Goal: Task Accomplishment & Management: Manage account settings

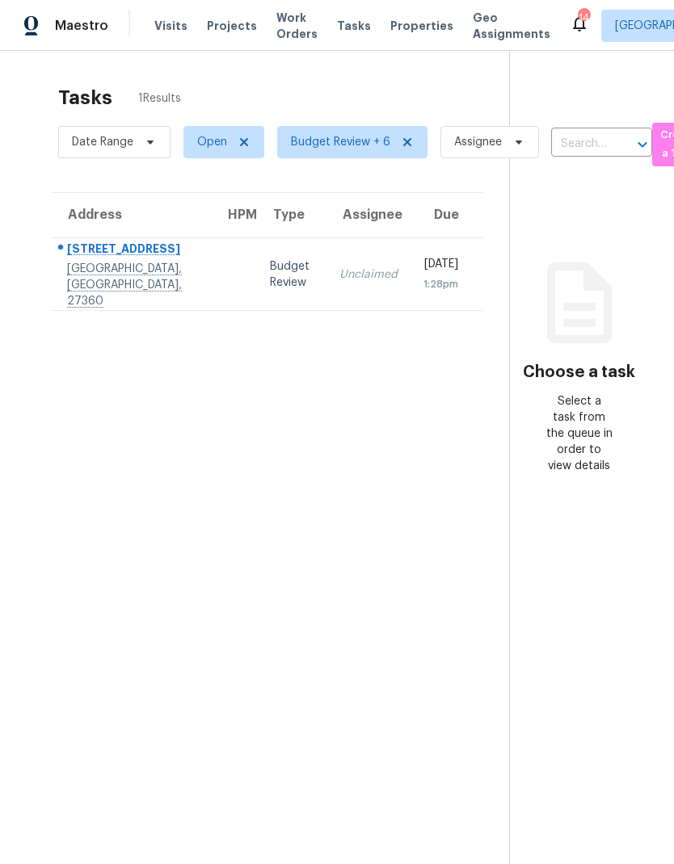
click at [159, 31] on span "Visits" at bounding box center [170, 26] width 33 height 16
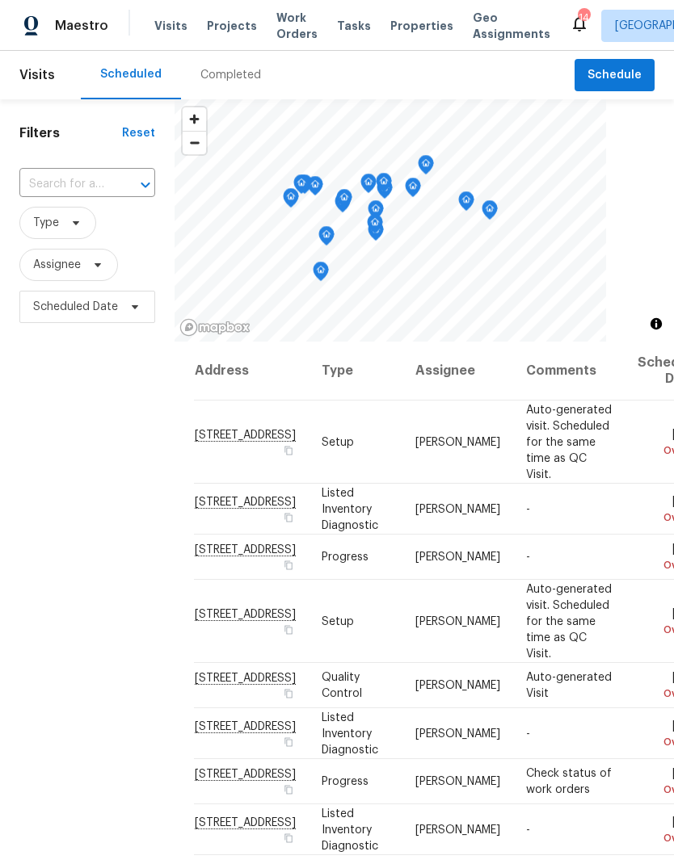
click at [85, 178] on input "text" at bounding box center [64, 184] width 90 height 25
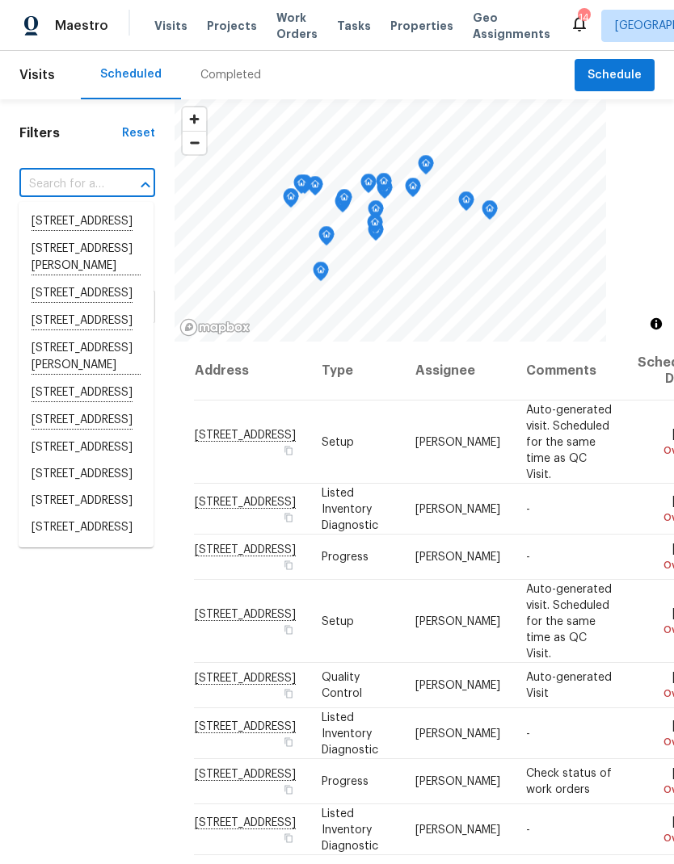
click at [55, 180] on input "text" at bounding box center [64, 184] width 90 height 25
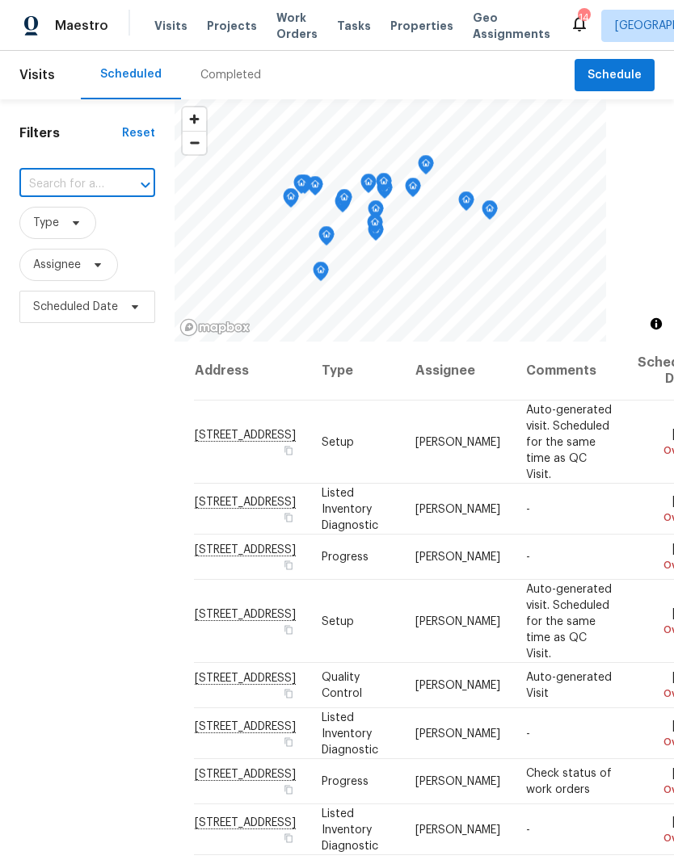
paste input "1031 Skyline View Way Charlotte NC 28204"
type input "1031 Skyline View Way Char"
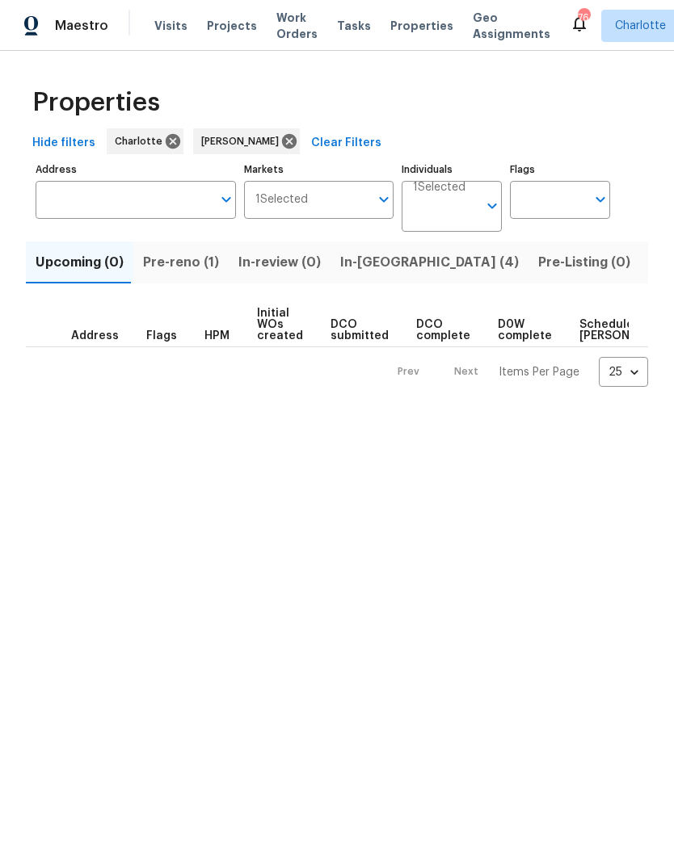
click at [376, 255] on span "In-[GEOGRAPHIC_DATA] (4)" at bounding box center [429, 262] width 178 height 23
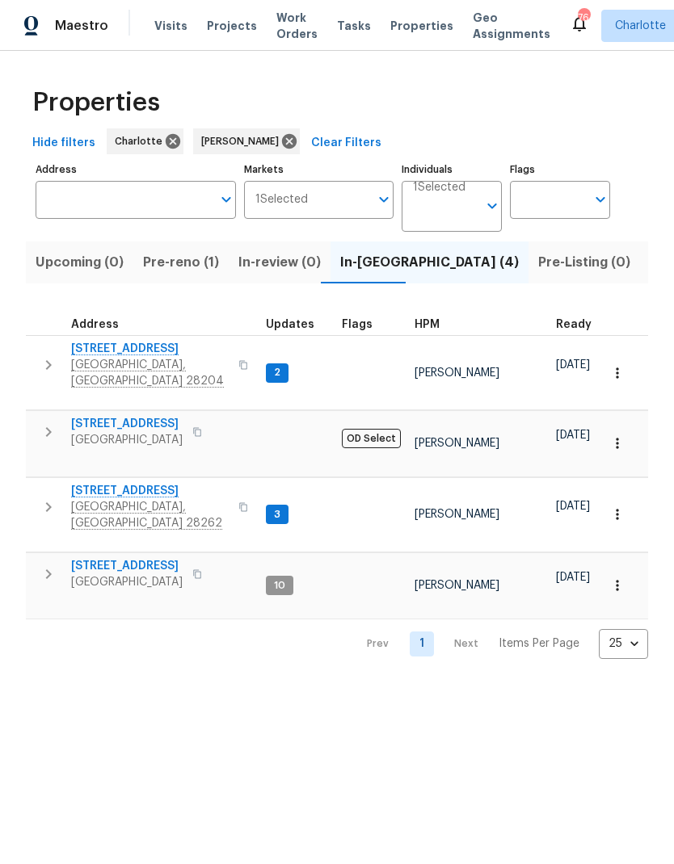
click at [183, 416] on div "3249 Harrow Pl Charlotte, NC 28205" at bounding box center [162, 432] width 182 height 32
click at [238, 360] on icon "button" at bounding box center [243, 365] width 10 height 10
click at [239, 361] on icon "button" at bounding box center [243, 365] width 8 height 9
click at [50, 361] on icon "button" at bounding box center [48, 364] width 19 height 19
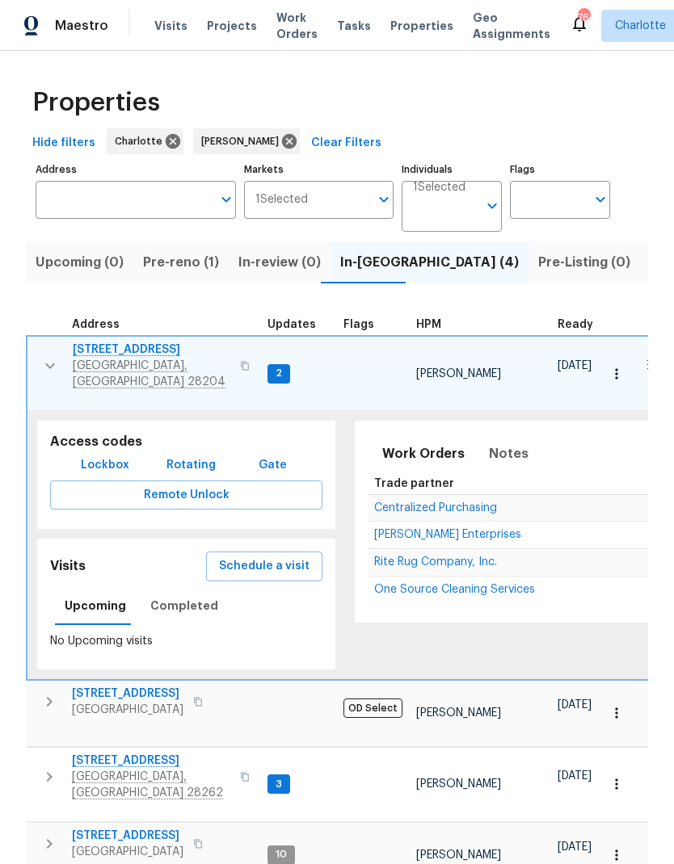
click at [107, 455] on span "Lockbox" at bounding box center [105, 465] width 48 height 20
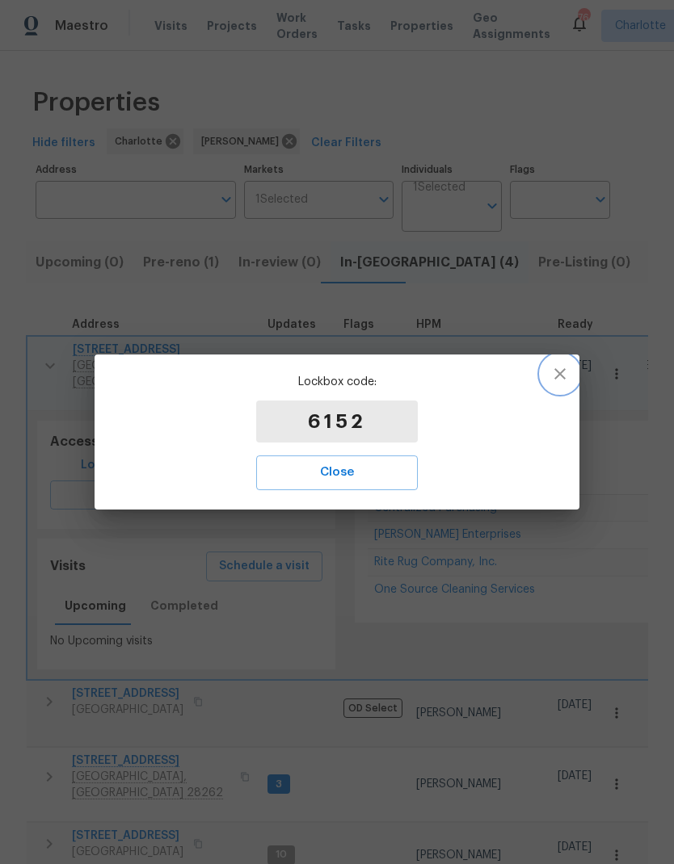
click at [561, 371] on icon "button" at bounding box center [559, 373] width 19 height 19
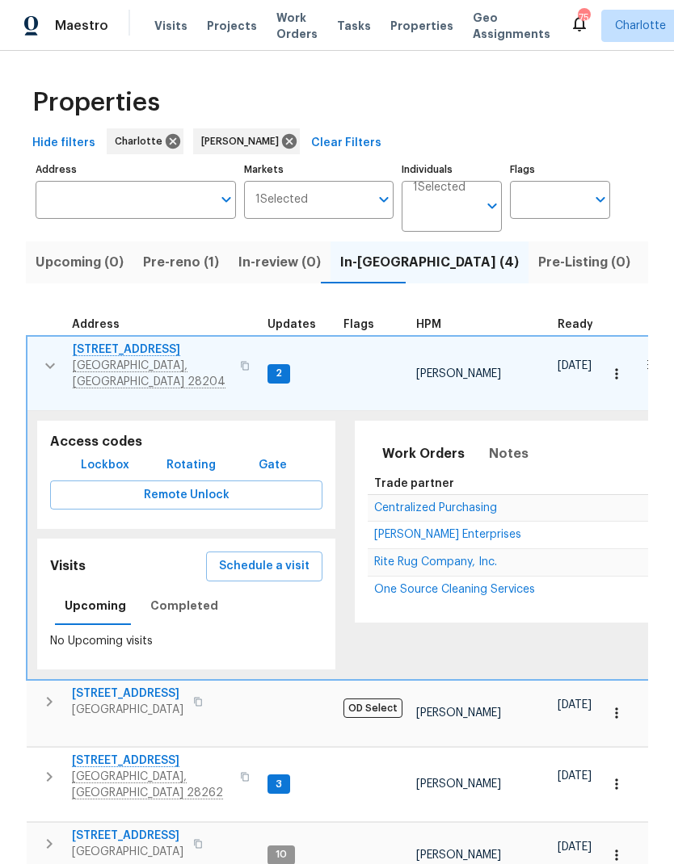
click at [235, 353] on button "button" at bounding box center [244, 365] width 19 height 39
click at [99, 346] on span "1031 Skyline View Way" at bounding box center [151, 350] width 157 height 16
click at [45, 356] on icon "button" at bounding box center [49, 365] width 19 height 19
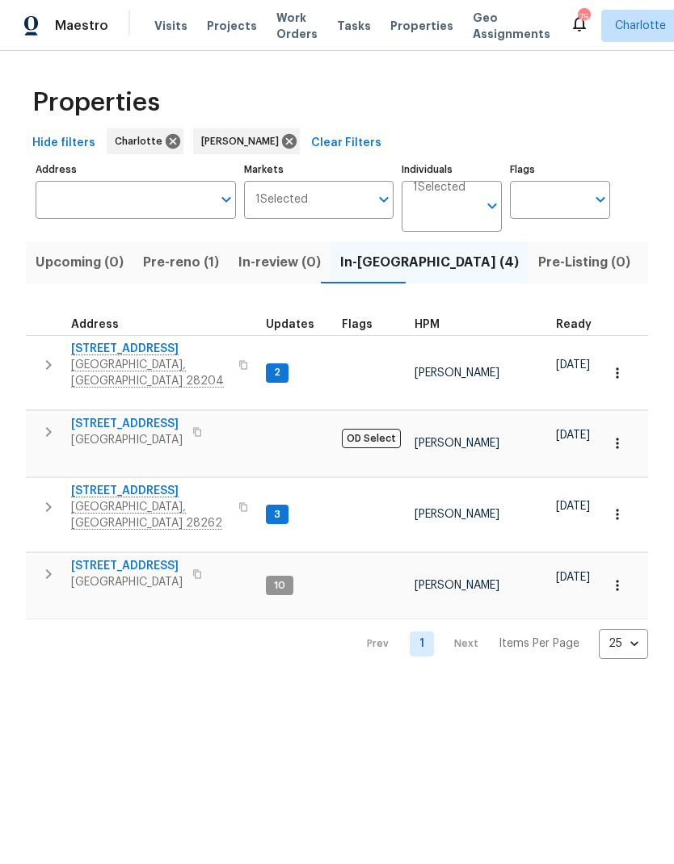
click at [50, 363] on icon "button" at bounding box center [48, 364] width 19 height 19
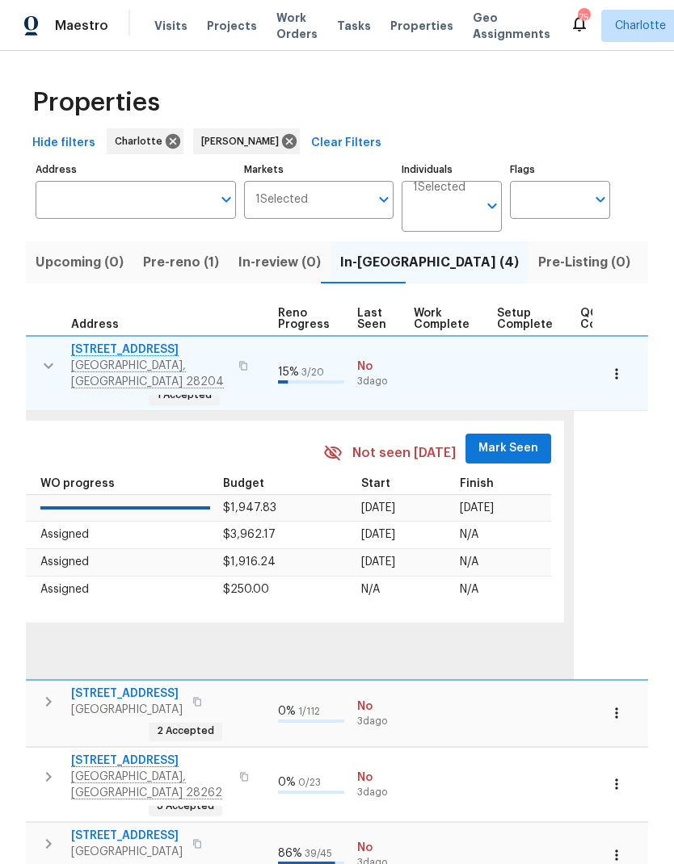
scroll to position [13, 738]
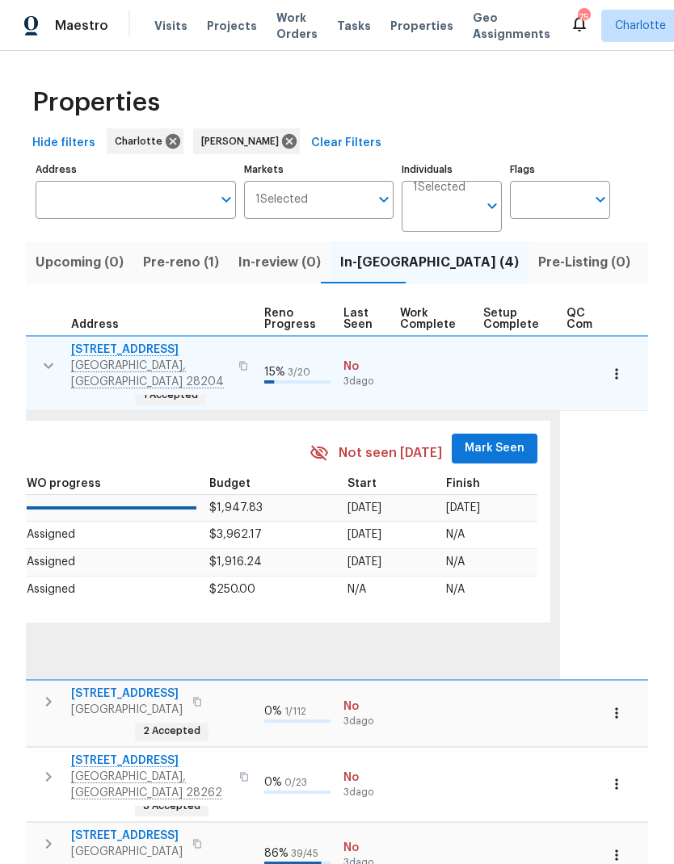
click at [493, 439] on span "Mark Seen" at bounding box center [494, 449] width 60 height 20
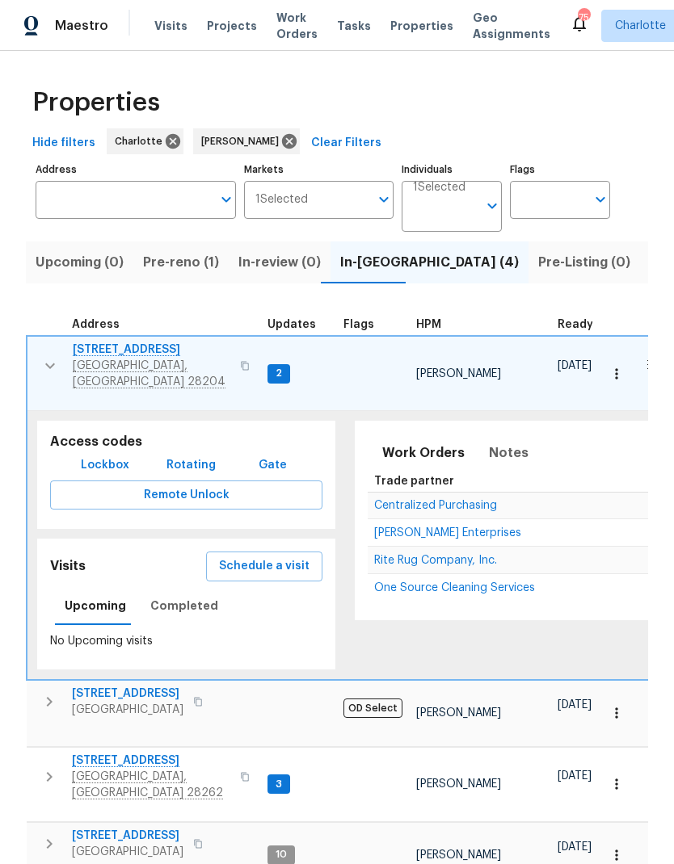
scroll to position [13, 0]
click at [57, 356] on icon "button" at bounding box center [49, 365] width 19 height 19
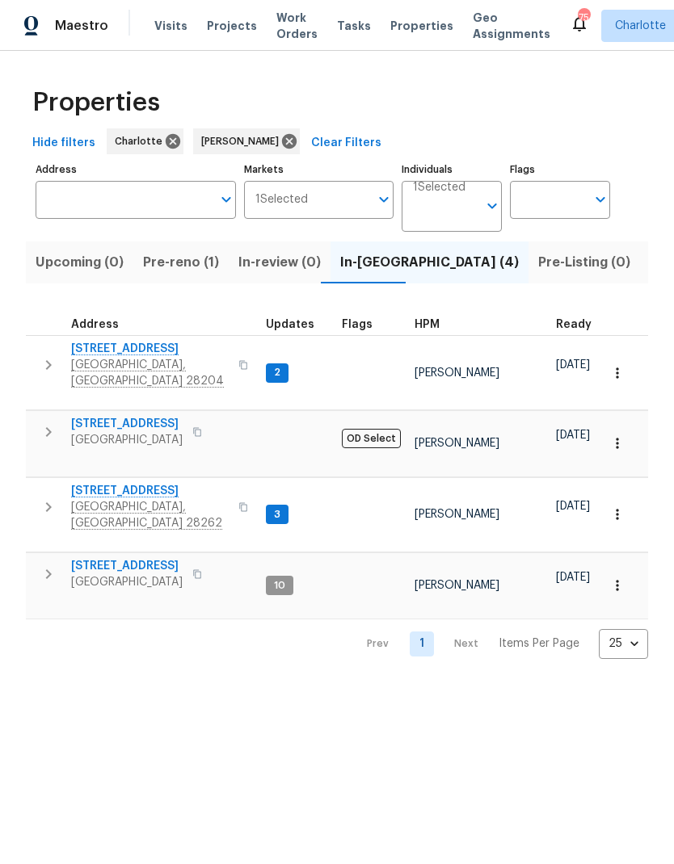
click at [55, 422] on icon "button" at bounding box center [48, 431] width 19 height 19
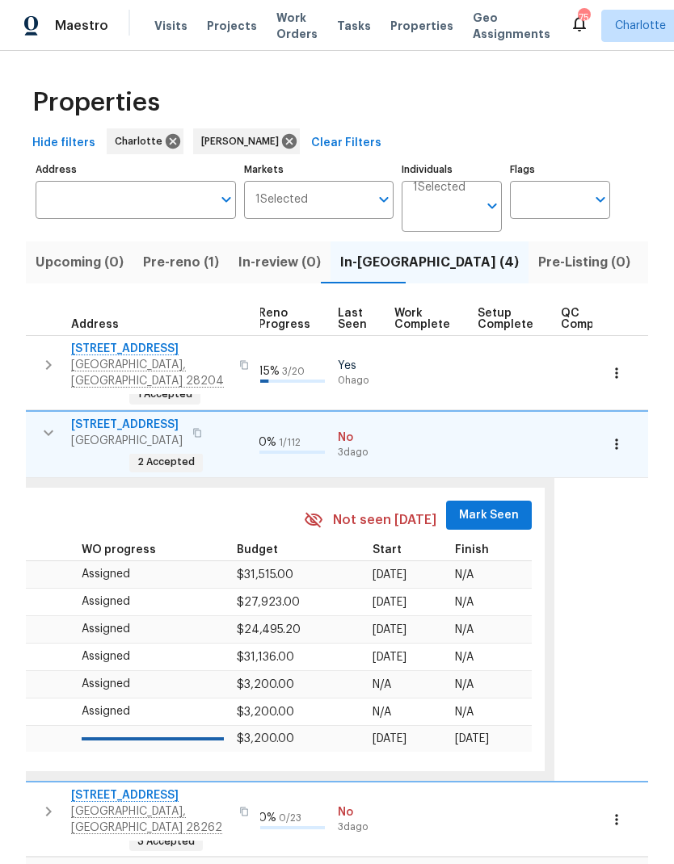
scroll to position [13, 744]
click at [486, 506] on span "Mark Seen" at bounding box center [489, 516] width 60 height 20
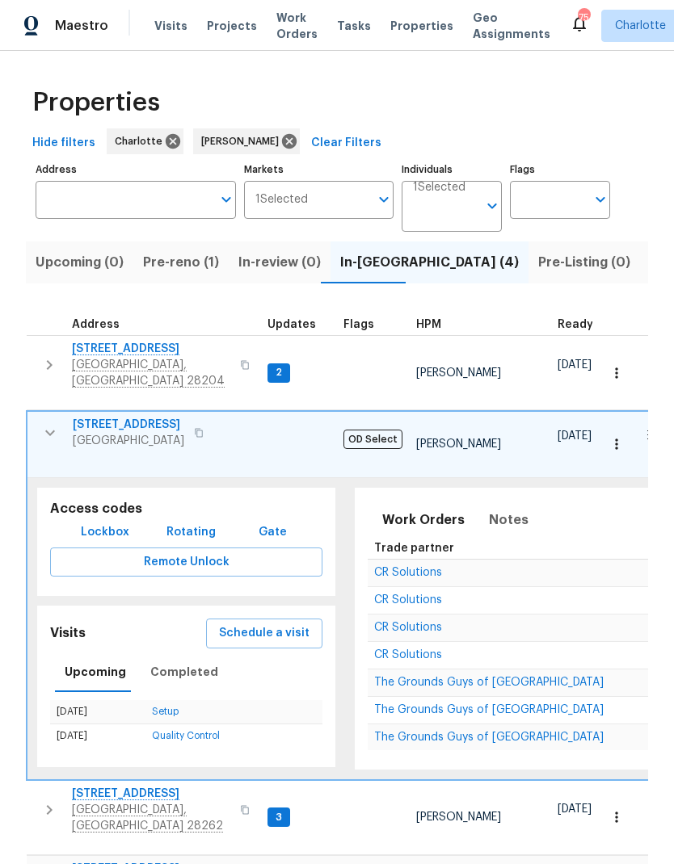
scroll to position [0, 0]
click at [50, 430] on icon "button" at bounding box center [50, 433] width 10 height 6
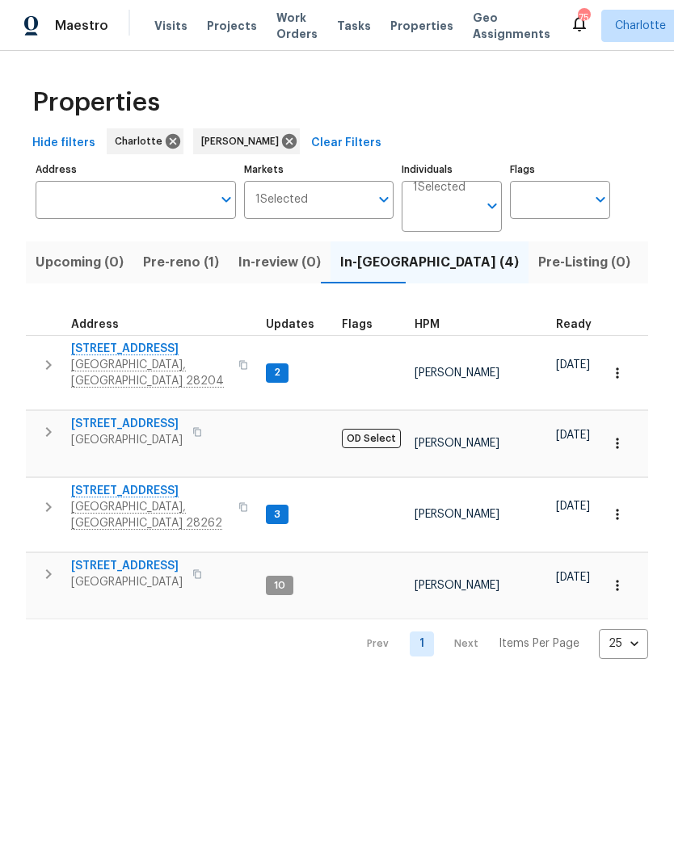
click at [51, 497] on icon "button" at bounding box center [48, 506] width 19 height 19
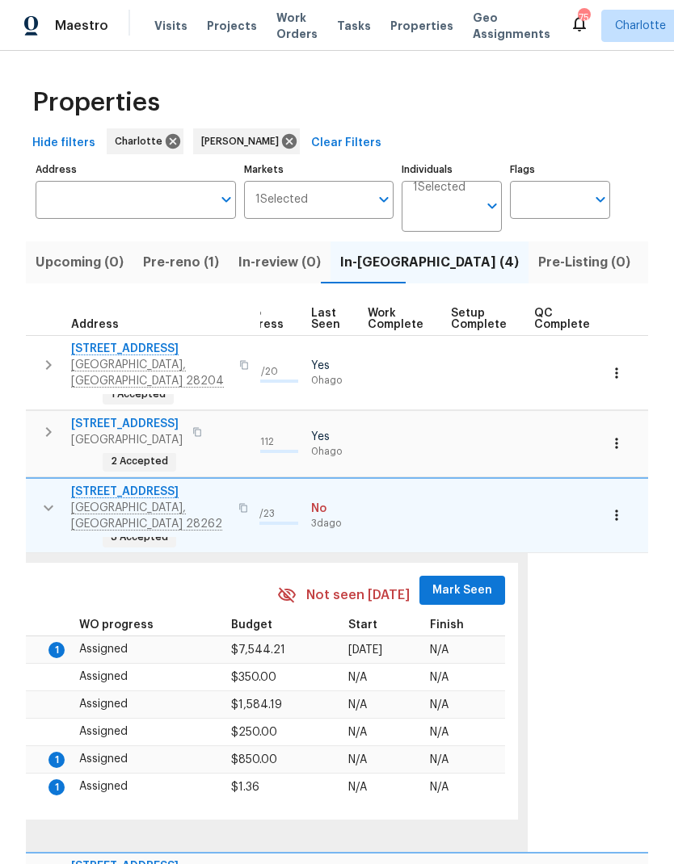
scroll to position [13, 770]
click at [451, 581] on span "Mark Seen" at bounding box center [463, 591] width 60 height 20
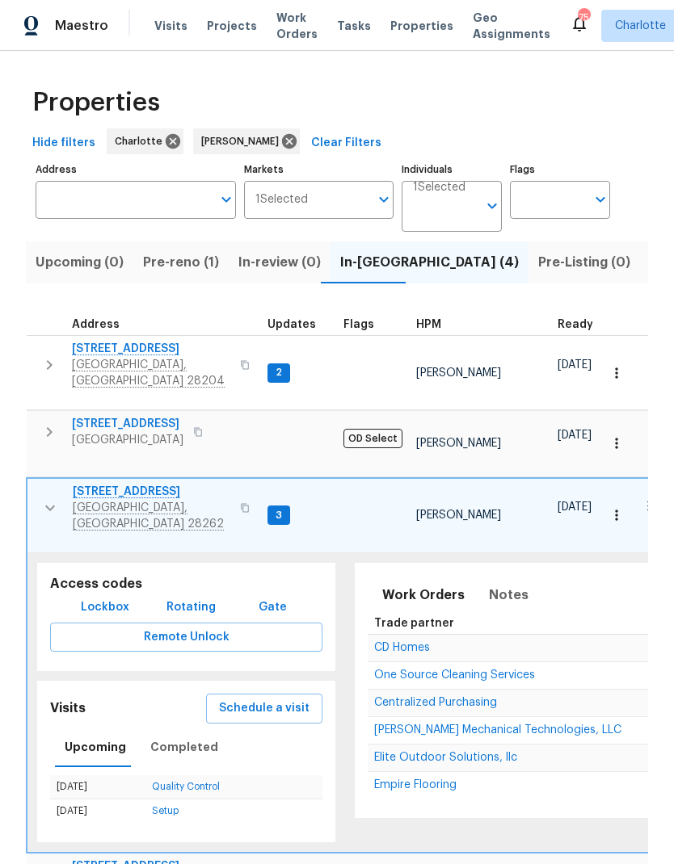
scroll to position [13, 0]
click at [47, 498] on icon "button" at bounding box center [49, 507] width 19 height 19
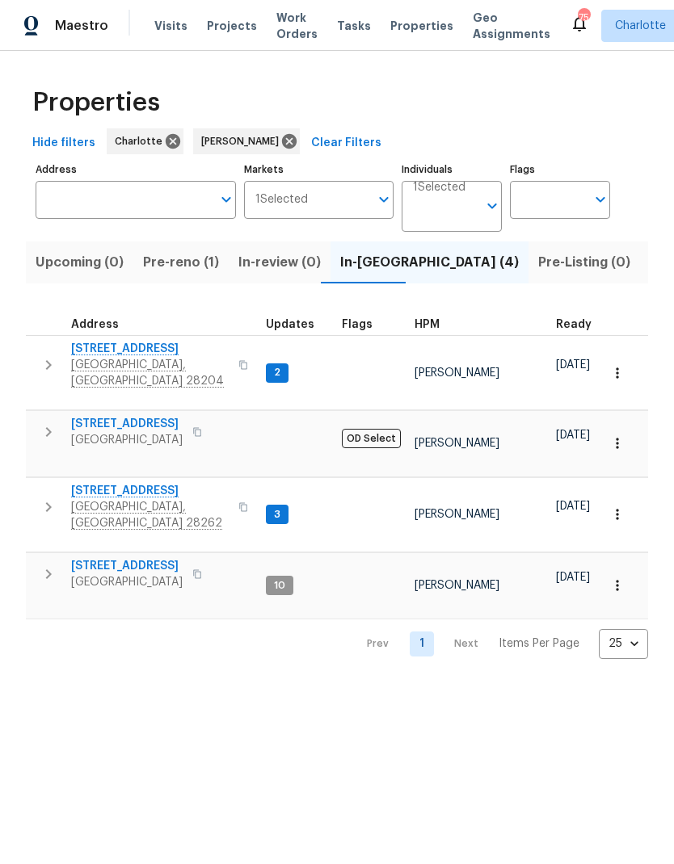
click at [43, 564] on icon "button" at bounding box center [48, 573] width 19 height 19
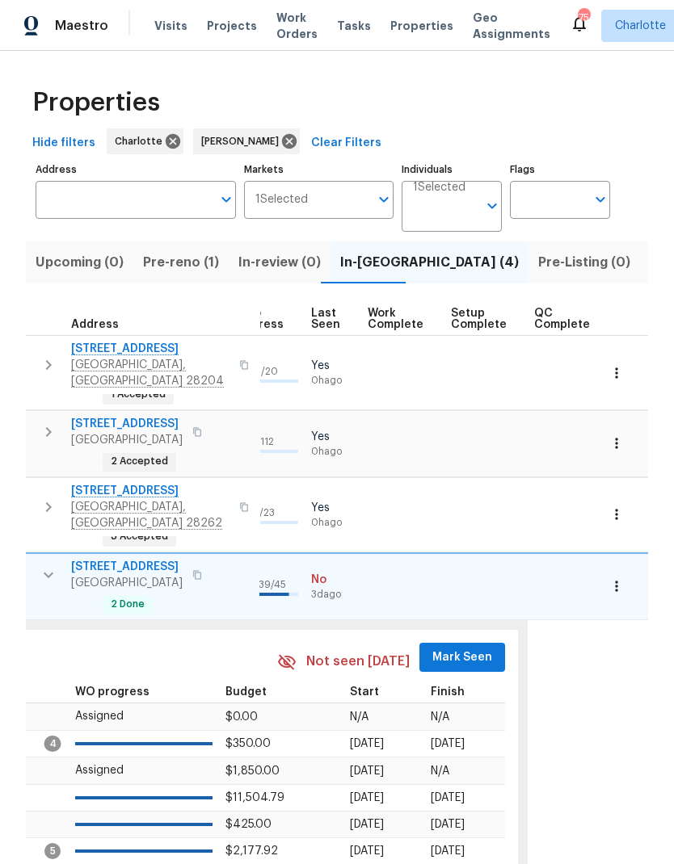
scroll to position [0, 770]
click at [450, 648] on span "Mark Seen" at bounding box center [463, 658] width 60 height 20
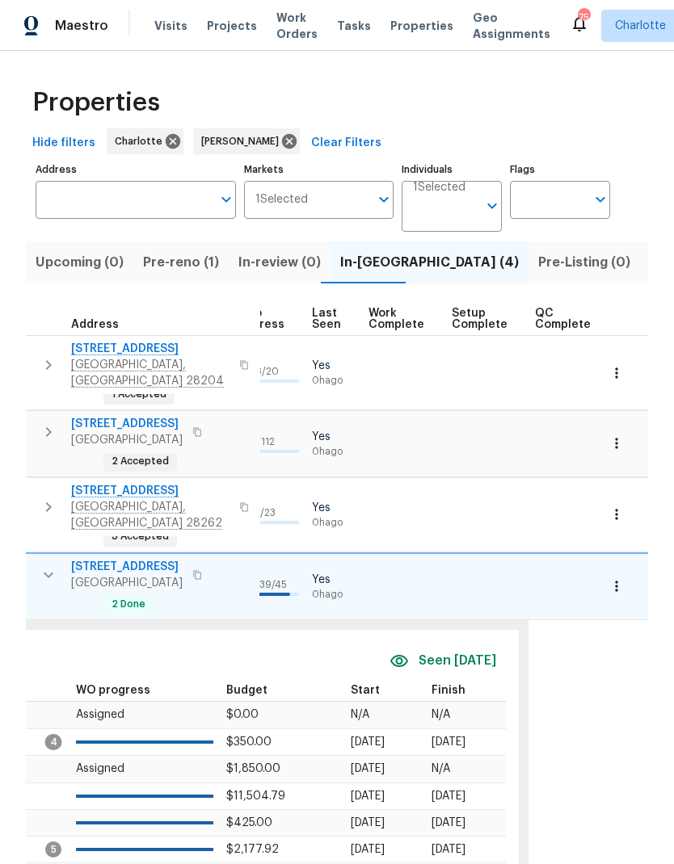
click at [188, 254] on span "Pre-reno (1)" at bounding box center [181, 262] width 76 height 23
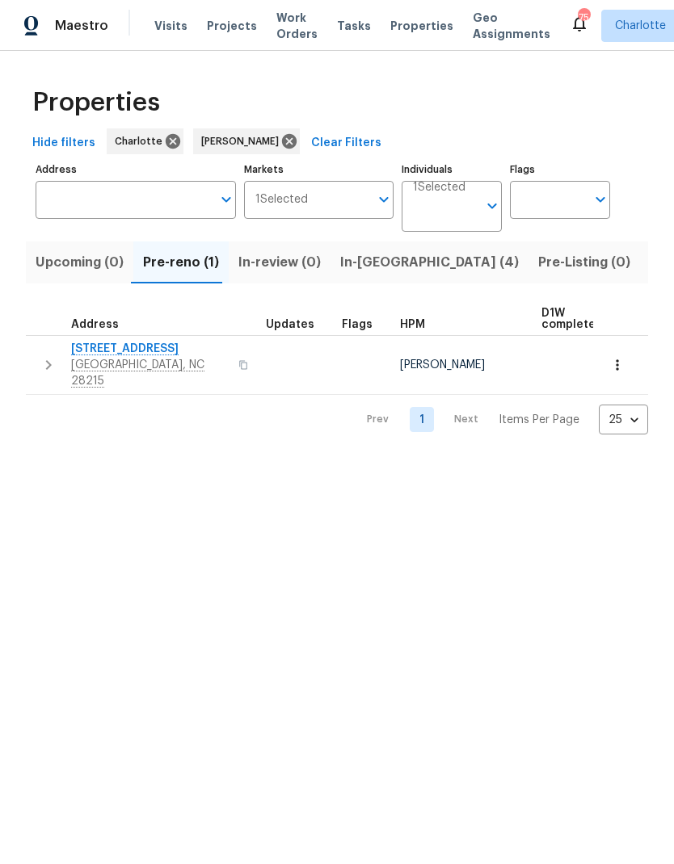
click at [52, 363] on icon "button" at bounding box center [48, 364] width 19 height 19
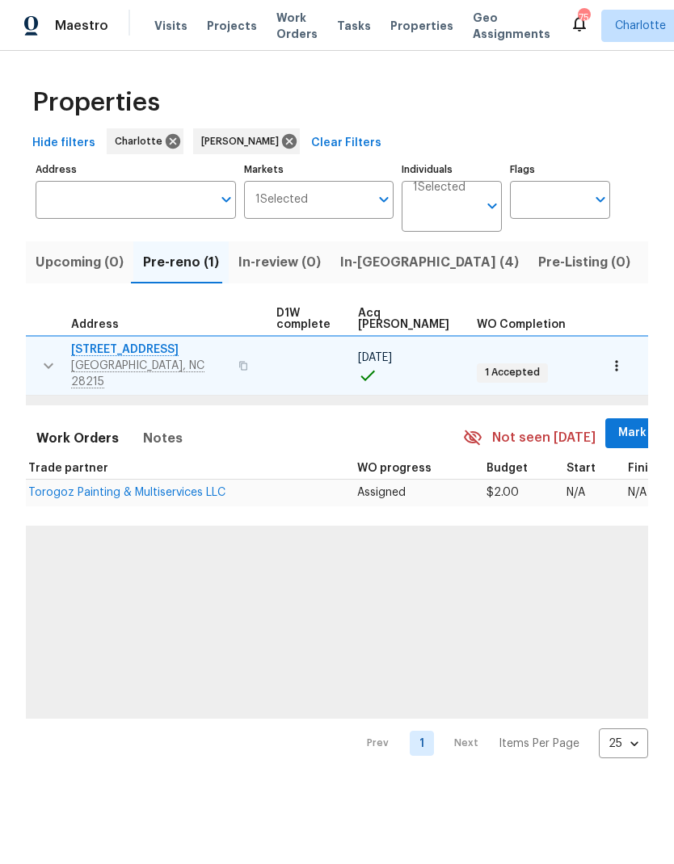
scroll to position [0, 266]
click at [619, 423] on span "Mark Seen" at bounding box center [649, 433] width 60 height 20
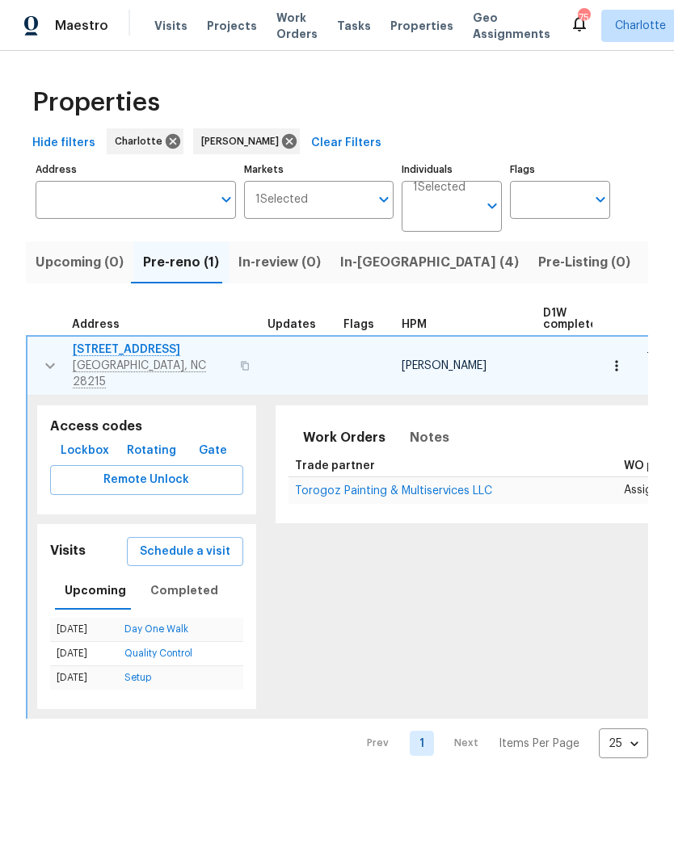
scroll to position [0, 0]
click at [56, 362] on icon "button" at bounding box center [49, 365] width 19 height 19
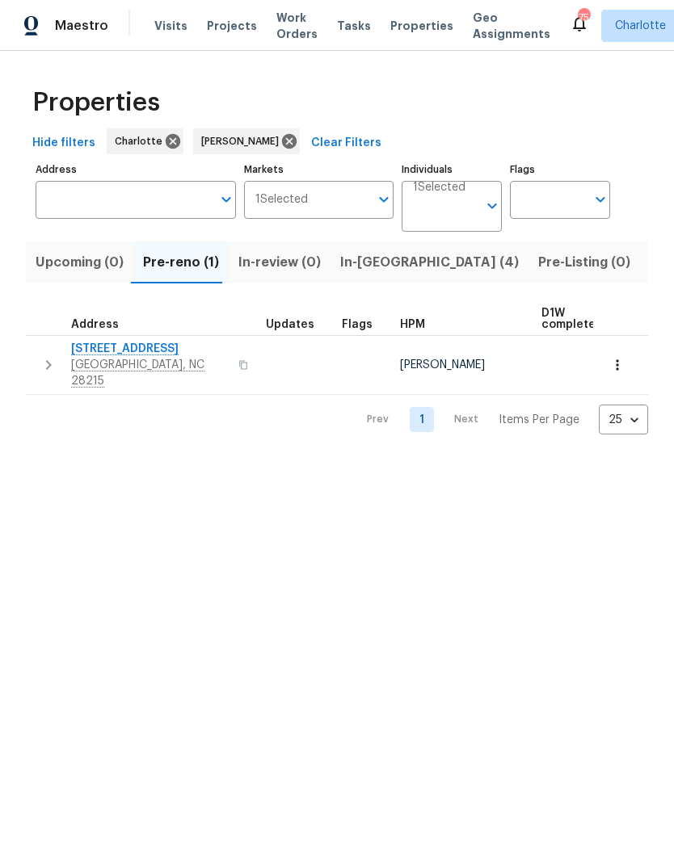
click at [371, 265] on span "In-reno (4)" at bounding box center [429, 262] width 178 height 23
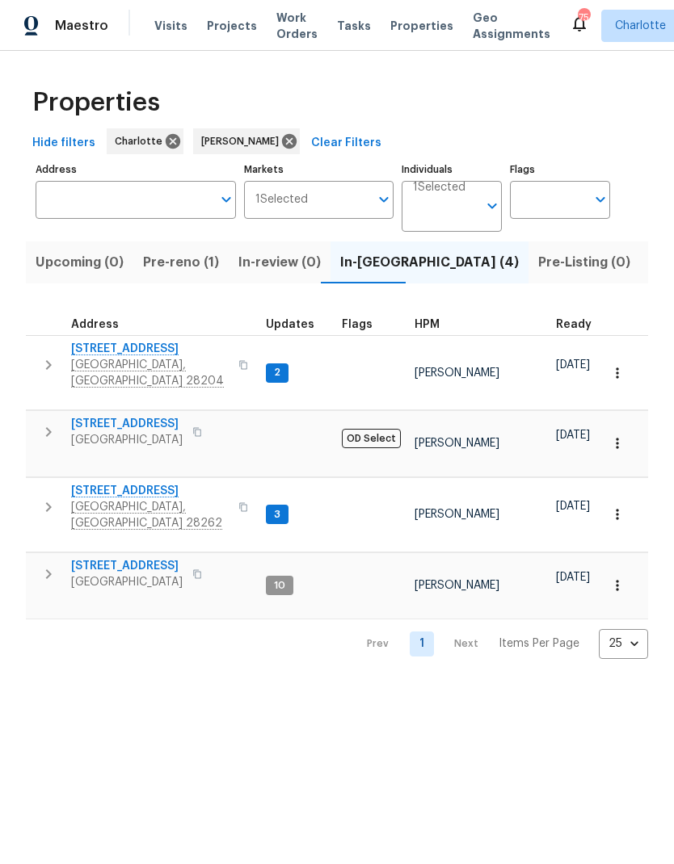
click at [56, 564] on icon "button" at bounding box center [48, 573] width 19 height 19
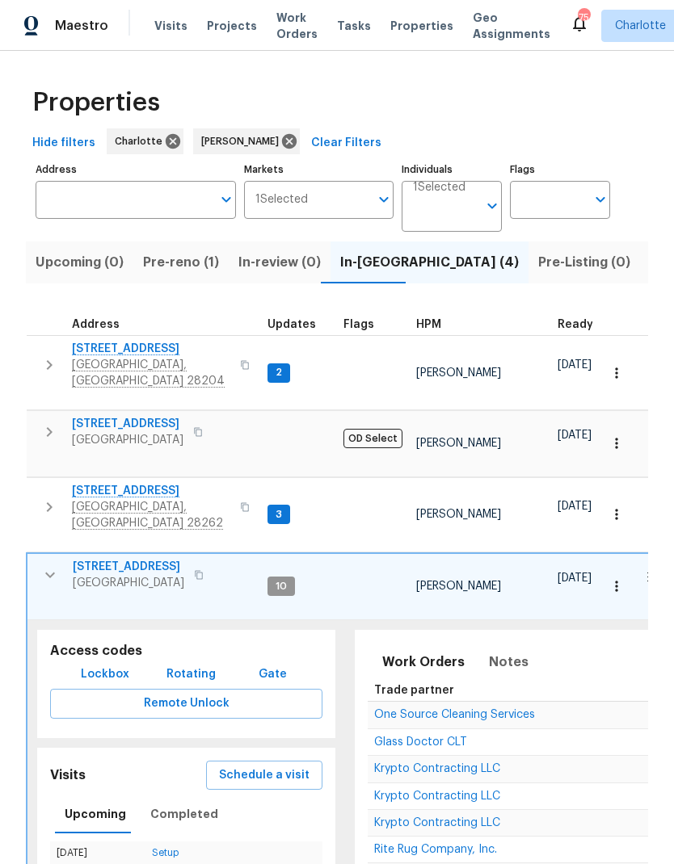
click at [195, 570] on icon "button" at bounding box center [199, 574] width 8 height 9
click at [128, 559] on span "6139 Castle Ct" at bounding box center [128, 567] width 111 height 16
click at [52, 565] on icon "button" at bounding box center [49, 574] width 19 height 19
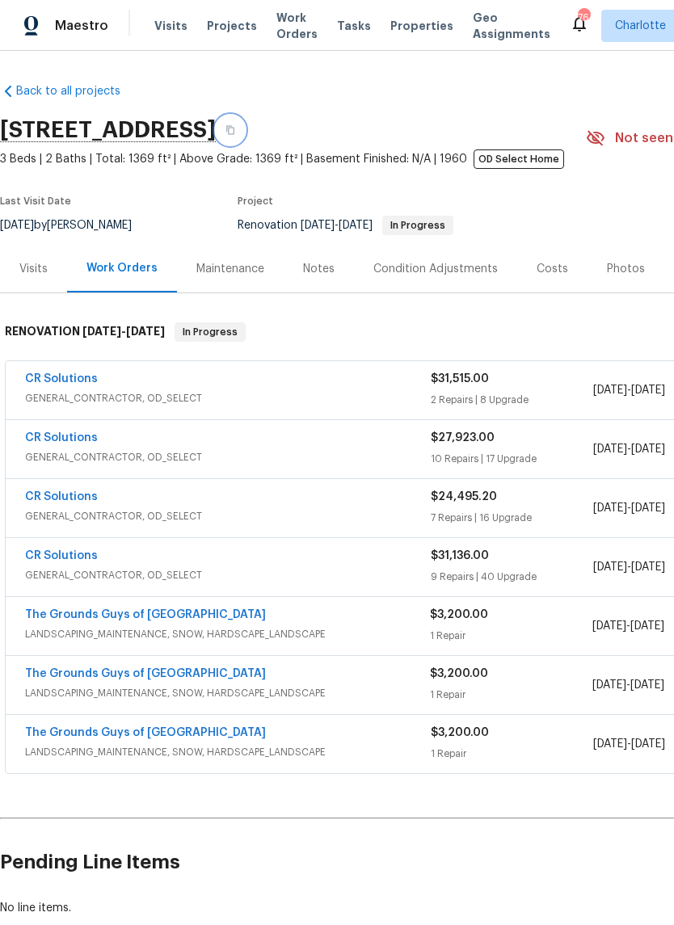
click at [234, 130] on icon "button" at bounding box center [230, 130] width 8 height 9
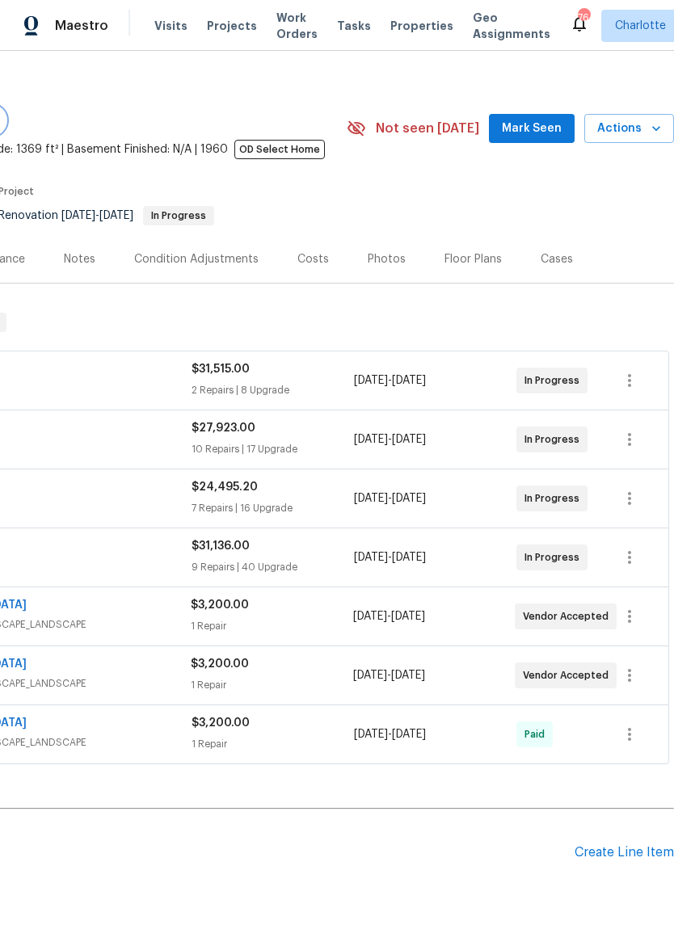
scroll to position [10, 239]
click at [552, 119] on span "Mark Seen" at bounding box center [531, 128] width 60 height 20
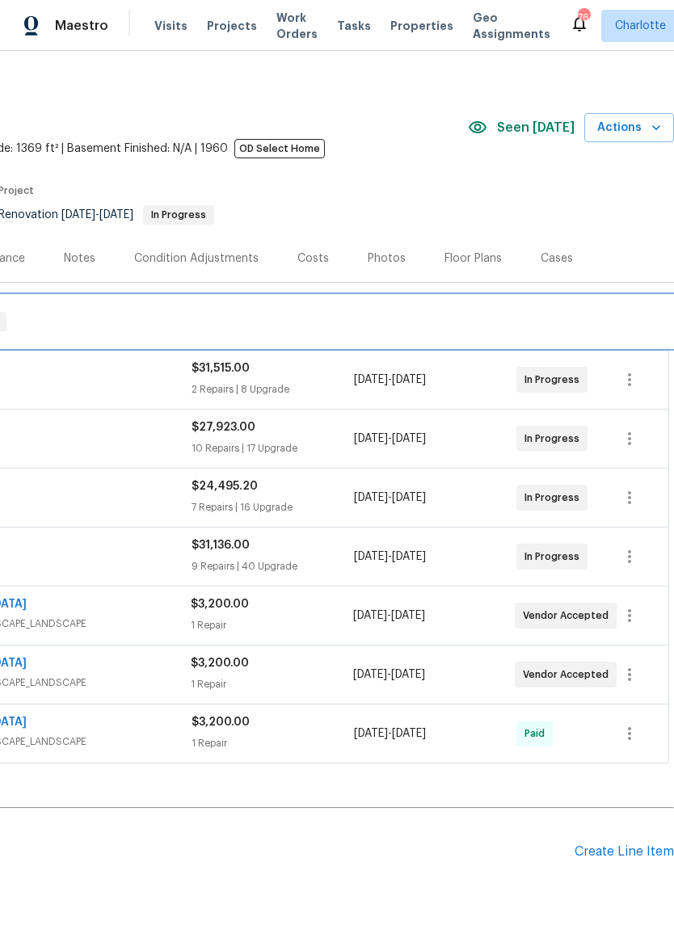
click at [510, 300] on div "RENOVATION 5/22/25 - 9/19/25 In Progress" at bounding box center [217, 322] width 913 height 52
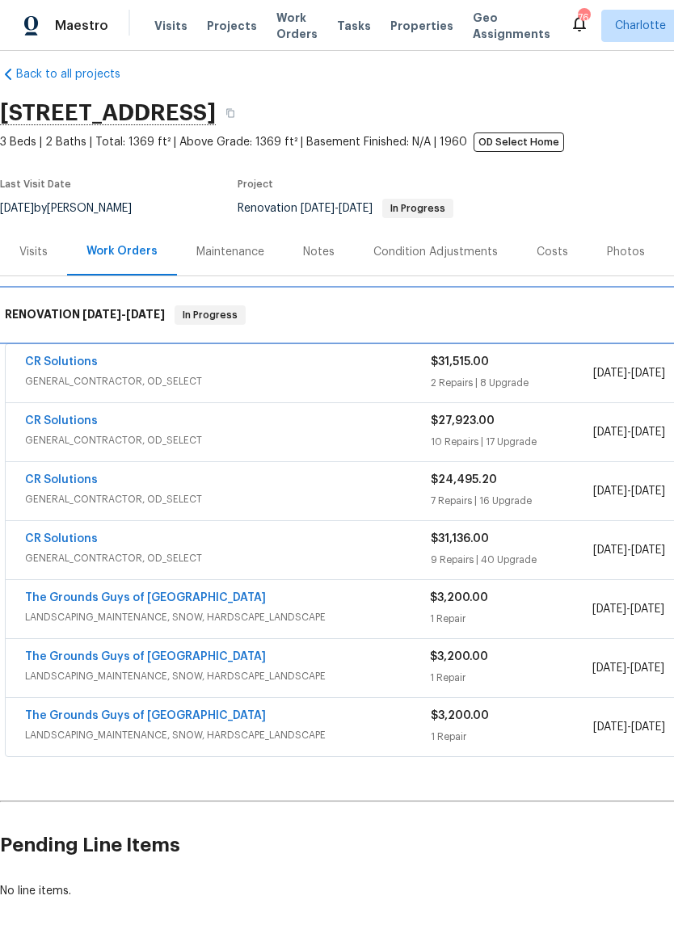
scroll to position [17, 0]
